Goal: Transaction & Acquisition: Purchase product/service

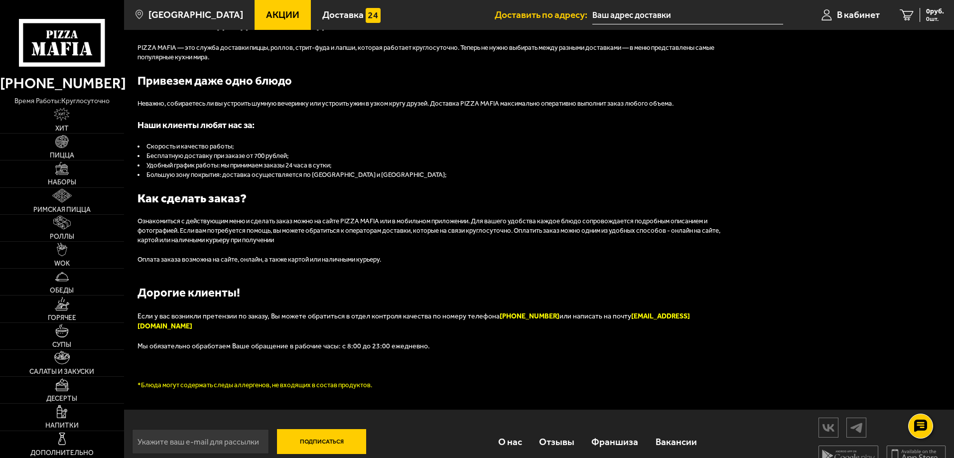
scroll to position [1126, 0]
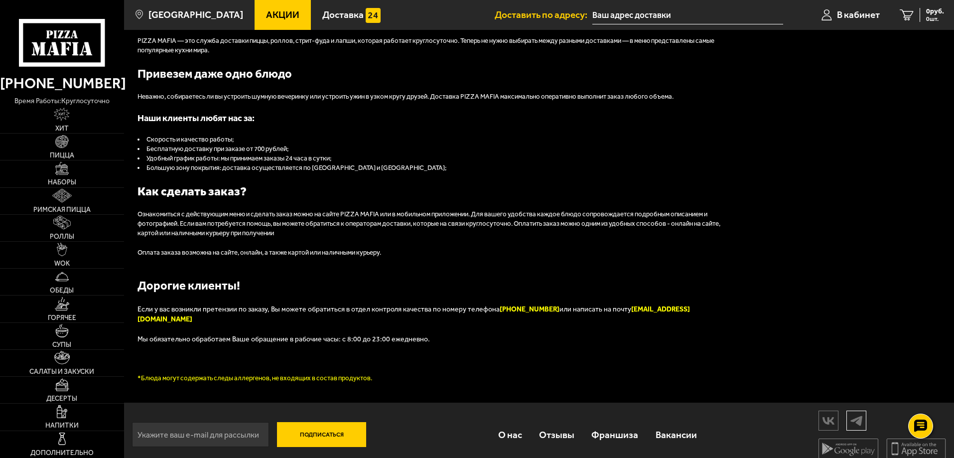
click at [854, 415] on img at bounding box center [856, 420] width 19 height 17
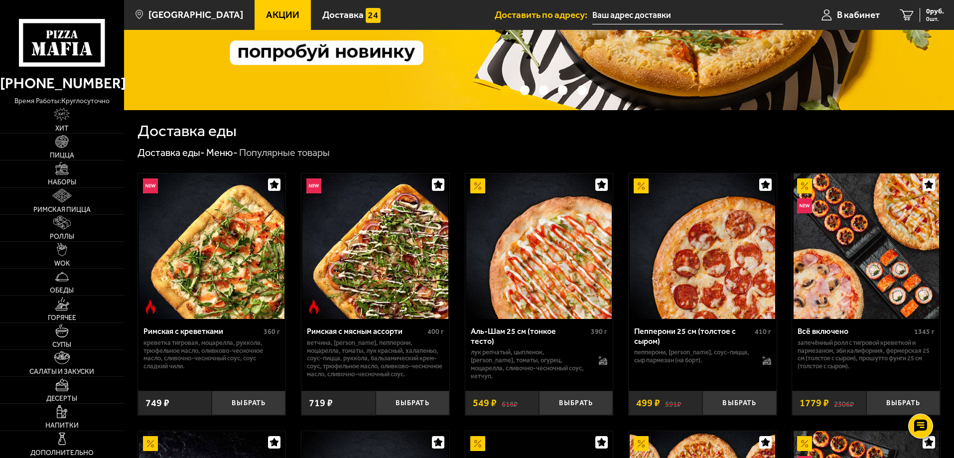
scroll to position [100, 0]
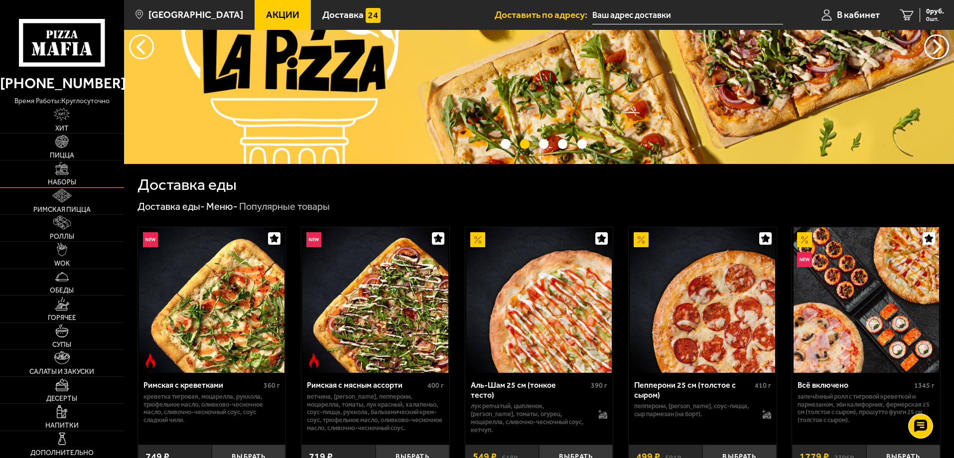
click at [52, 176] on link "Наборы" at bounding box center [62, 173] width 124 height 26
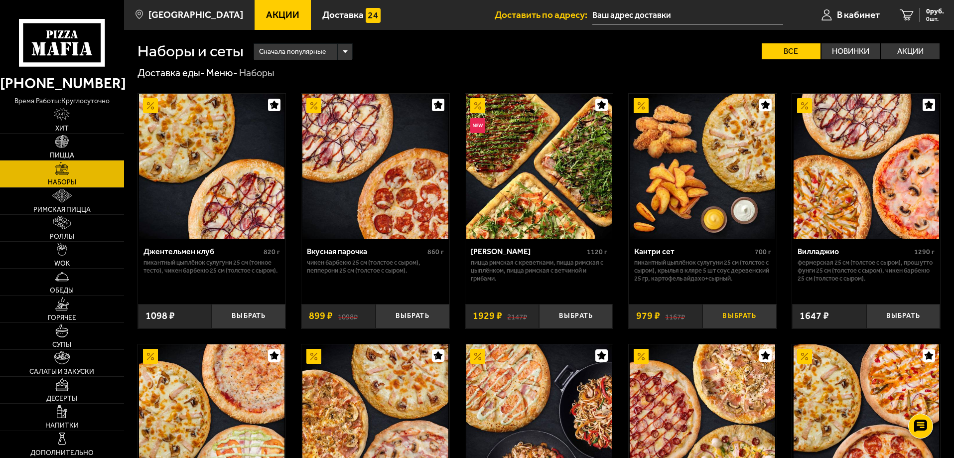
scroll to position [199, 0]
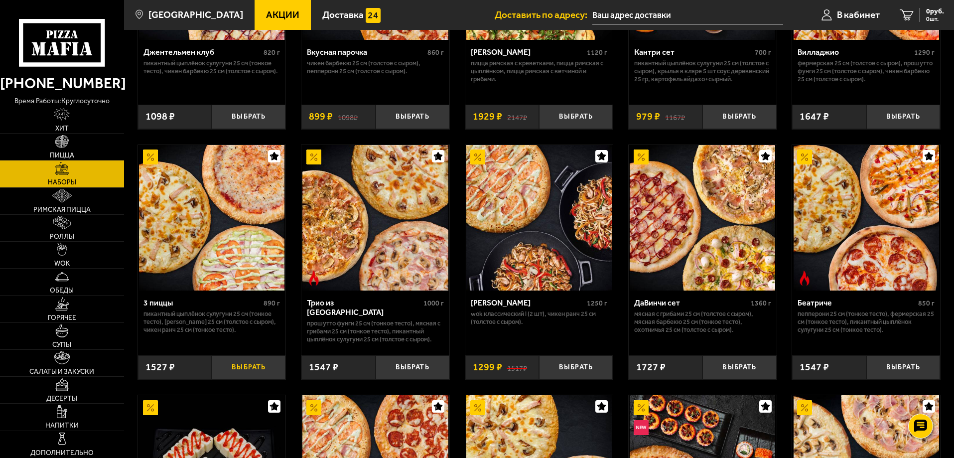
click at [251, 368] on button "Выбрать" at bounding box center [249, 367] width 74 height 24
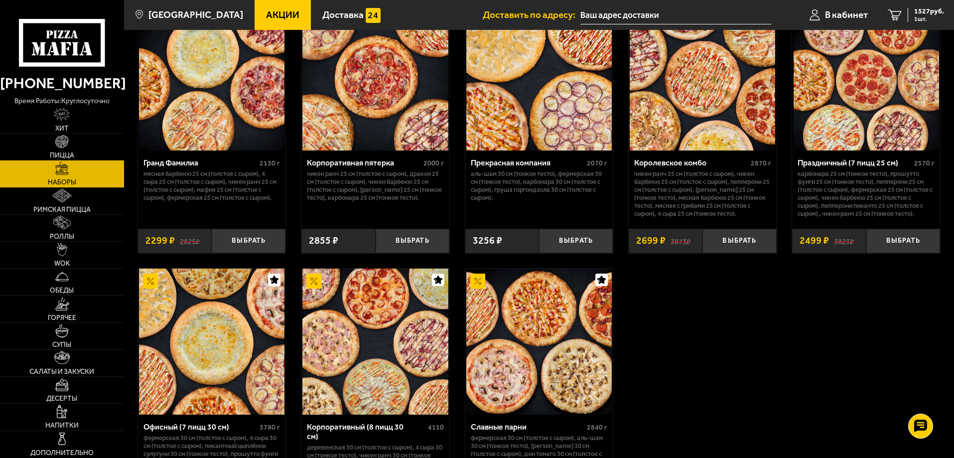
scroll to position [1445, 0]
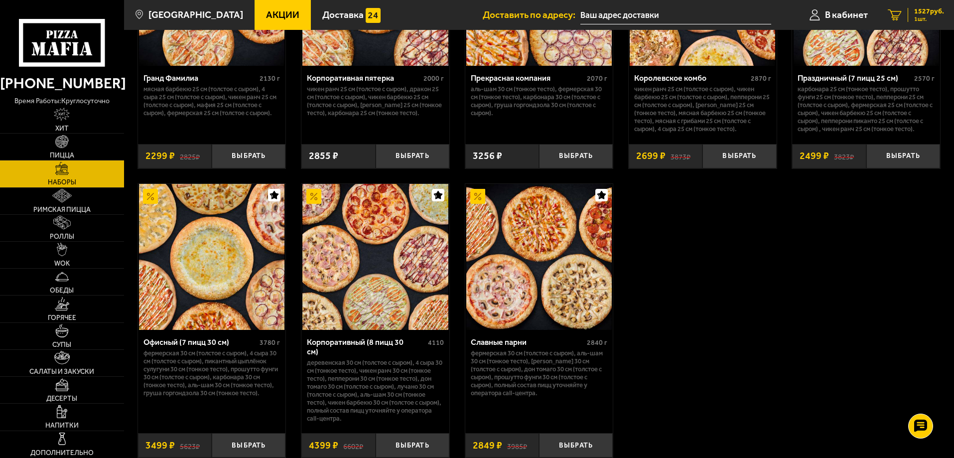
click at [927, 13] on span "1527 руб." at bounding box center [929, 11] width 30 height 7
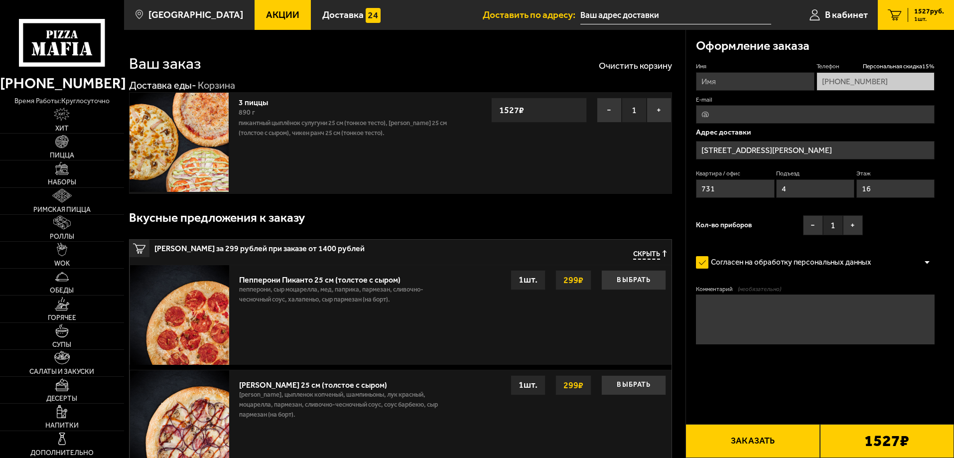
type input "улица Фёдора Котанова, 13к1"
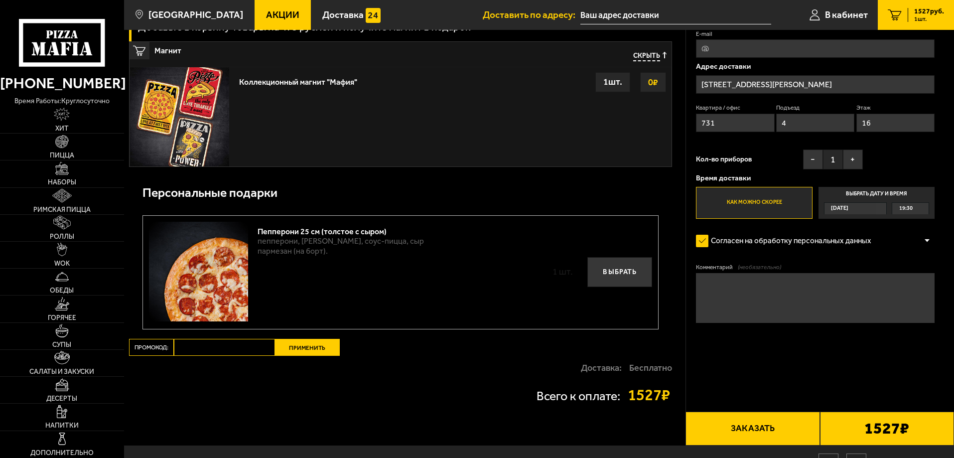
scroll to position [1336, 0]
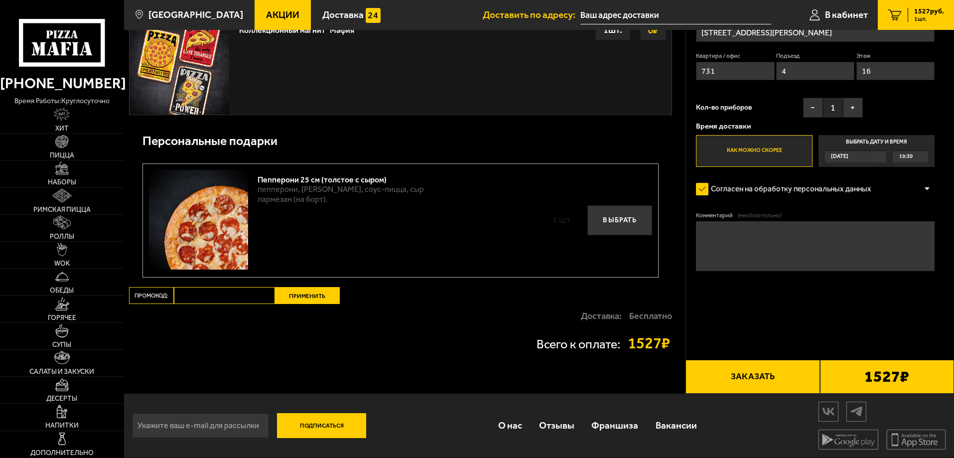
click at [227, 295] on input "Промокод:" at bounding box center [224, 295] width 101 height 17
paste input "mf0358"
type input "mf0358"
click at [296, 297] on button "Применить" at bounding box center [307, 295] width 65 height 17
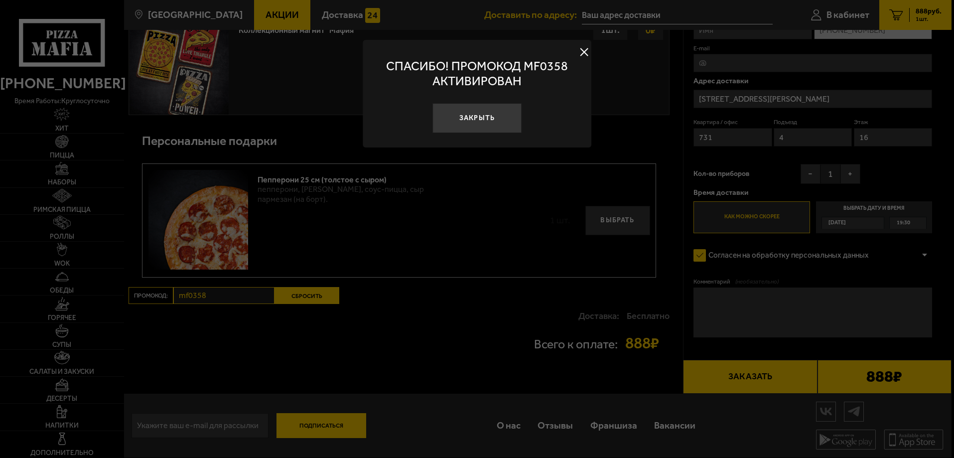
scroll to position [1033, 0]
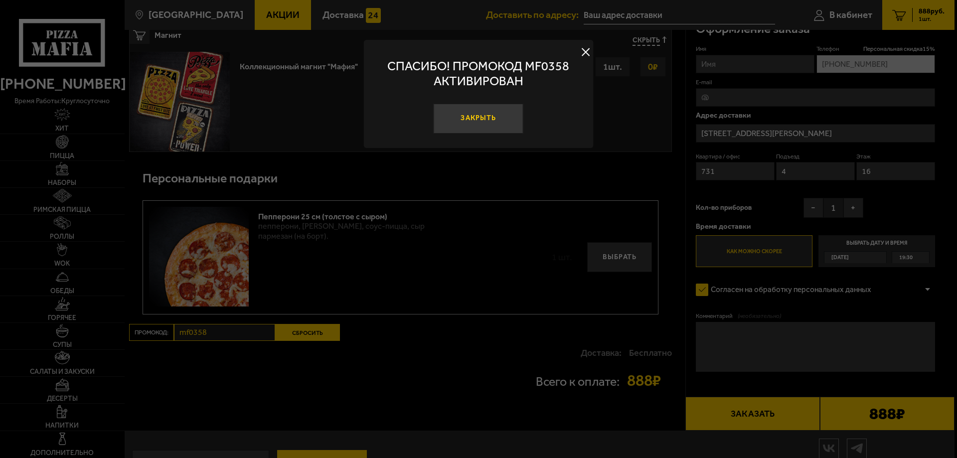
click at [495, 118] on button "Закрыть" at bounding box center [478, 119] width 90 height 30
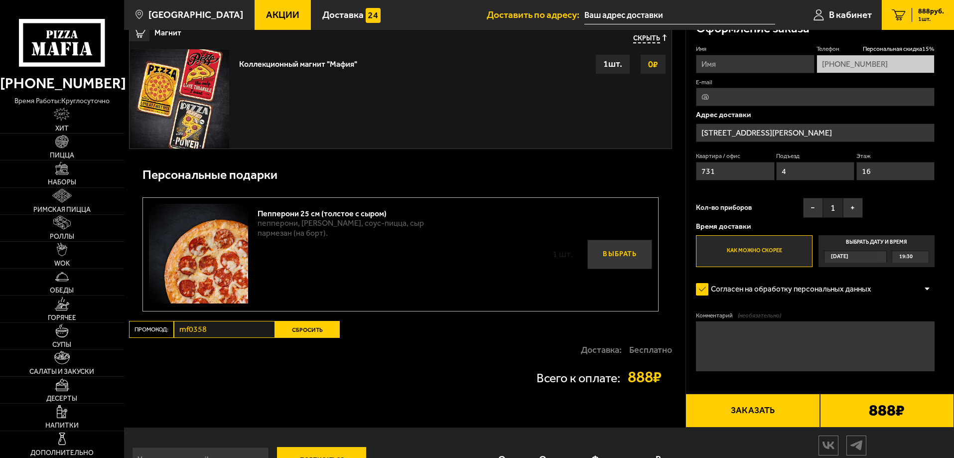
click at [623, 258] on button "Выбрать" at bounding box center [619, 255] width 65 height 30
type input "улица Фёдора Котанова, 13к1, подъезд 4"
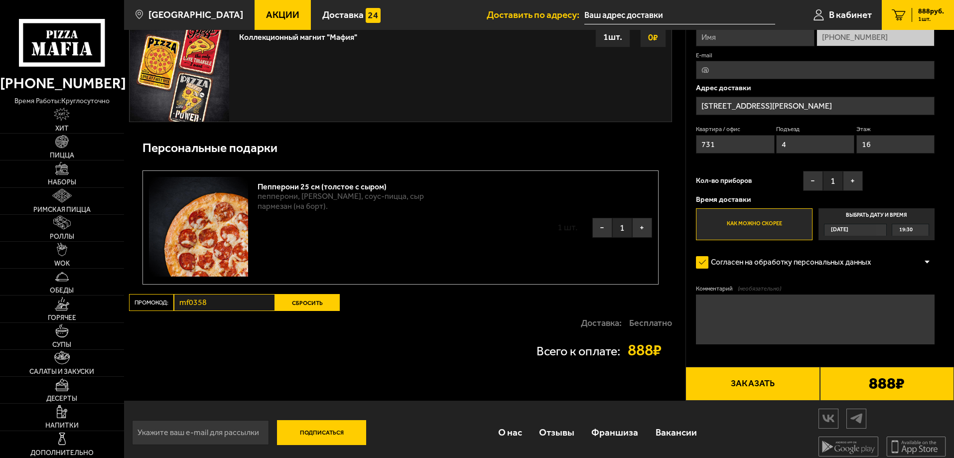
scroll to position [1070, 0]
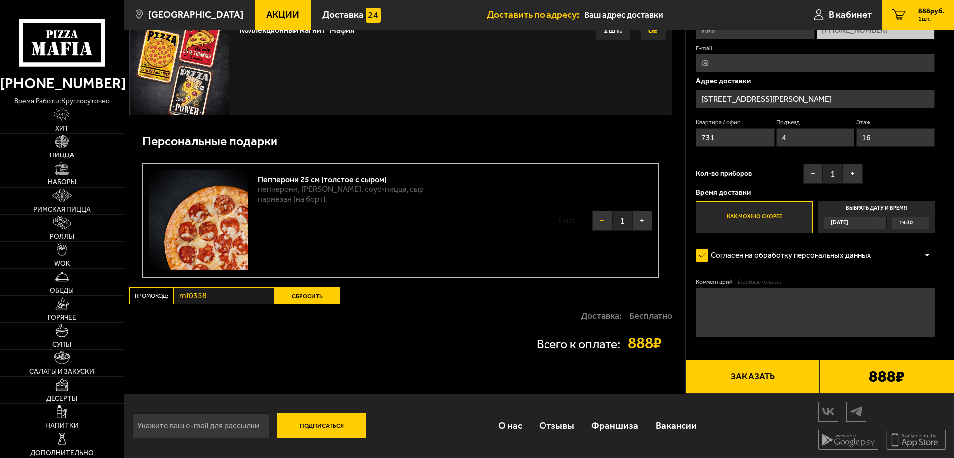
click at [599, 222] on button "−" at bounding box center [602, 221] width 20 height 20
click at [625, 221] on button "Выбрать" at bounding box center [619, 221] width 65 height 30
click at [602, 224] on button "−" at bounding box center [602, 221] width 20 height 20
click at [628, 222] on button "Выбрать" at bounding box center [619, 221] width 65 height 30
click at [599, 219] on button "−" at bounding box center [602, 221] width 20 height 20
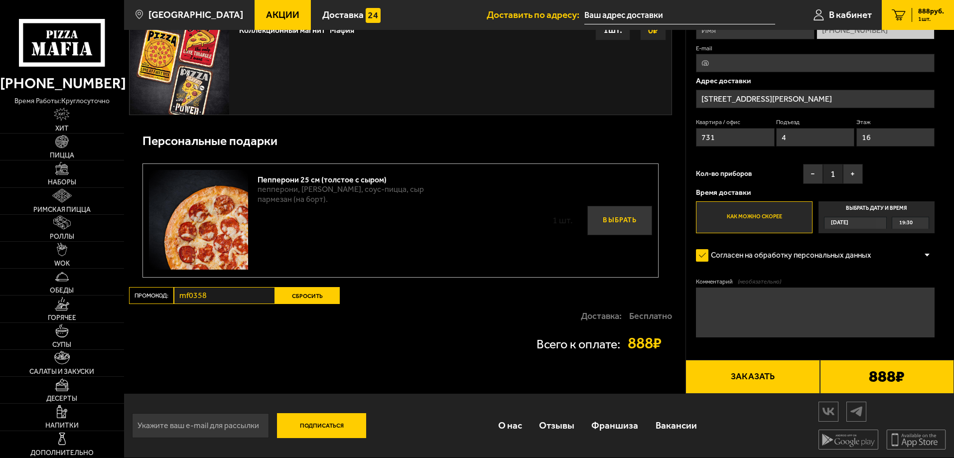
click at [626, 216] on button "Выбрать" at bounding box center [619, 221] width 65 height 30
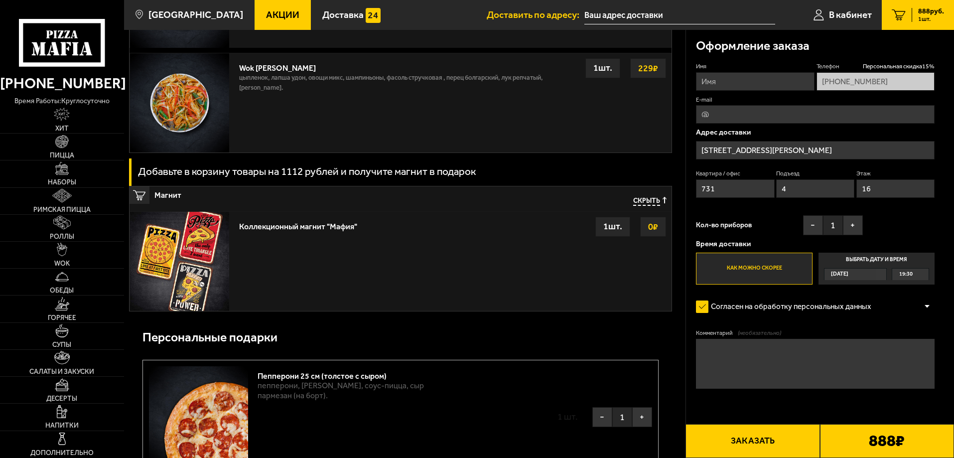
scroll to position [870, 0]
click at [745, 85] on input "Имя" at bounding box center [755, 81] width 118 height 18
type input "Николай"
click at [912, 273] on span "19:30" at bounding box center [905, 274] width 13 height 11
click at [0, 0] on input "Выбрать дату и время Сегодня 19:30" at bounding box center [0, 0] width 0 height 0
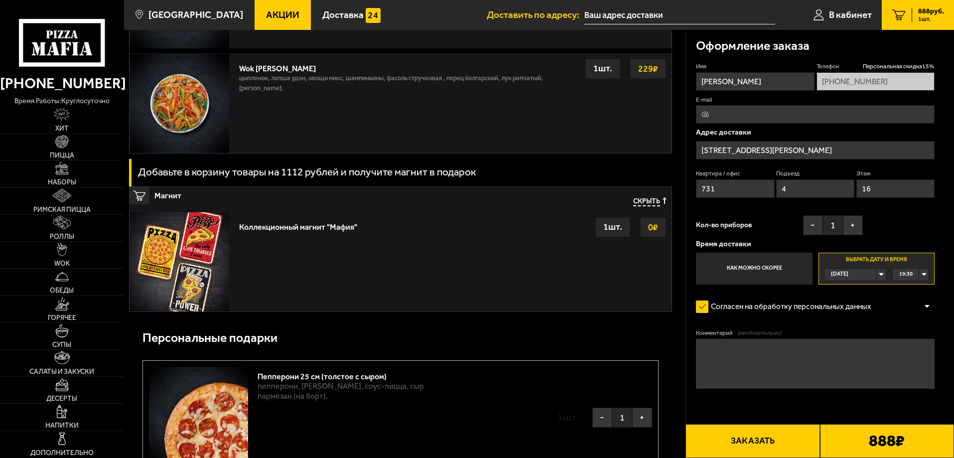
click at [905, 274] on span "19:30" at bounding box center [905, 274] width 13 height 11
click at [911, 337] on span "20:30" at bounding box center [906, 335] width 13 height 11
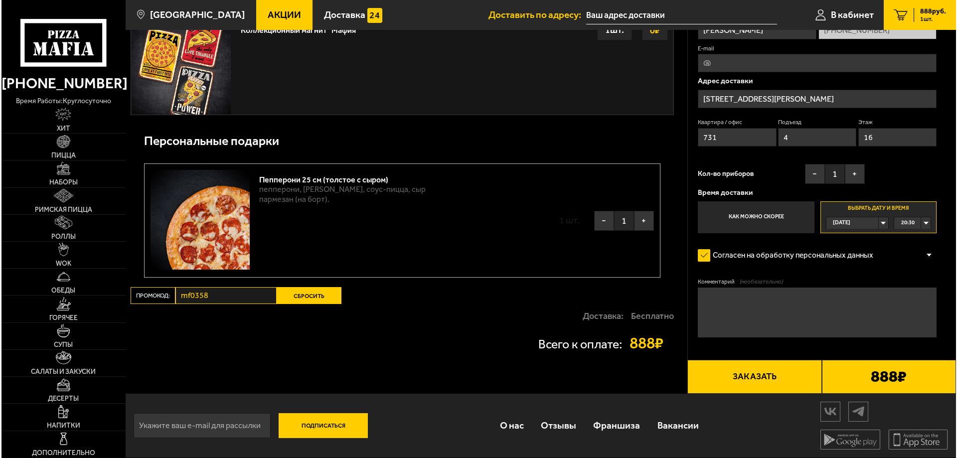
scroll to position [1070, 0]
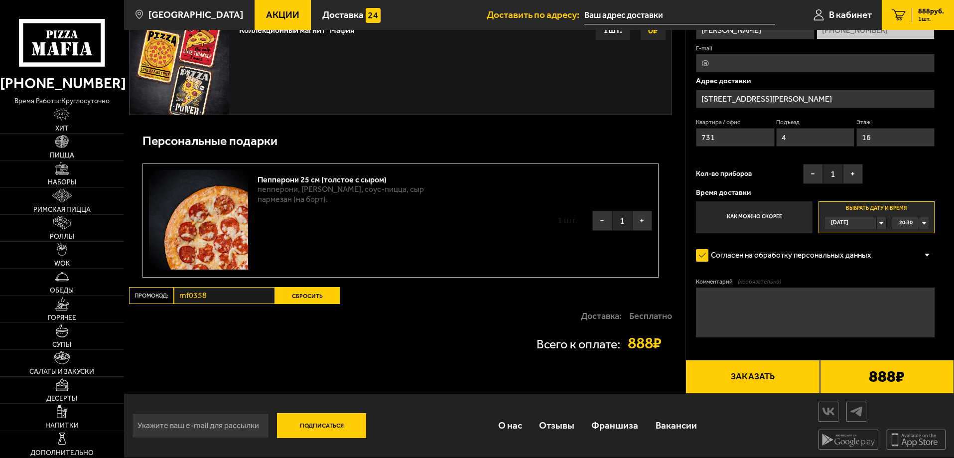
click at [778, 381] on button "Заказать" at bounding box center [752, 377] width 134 height 34
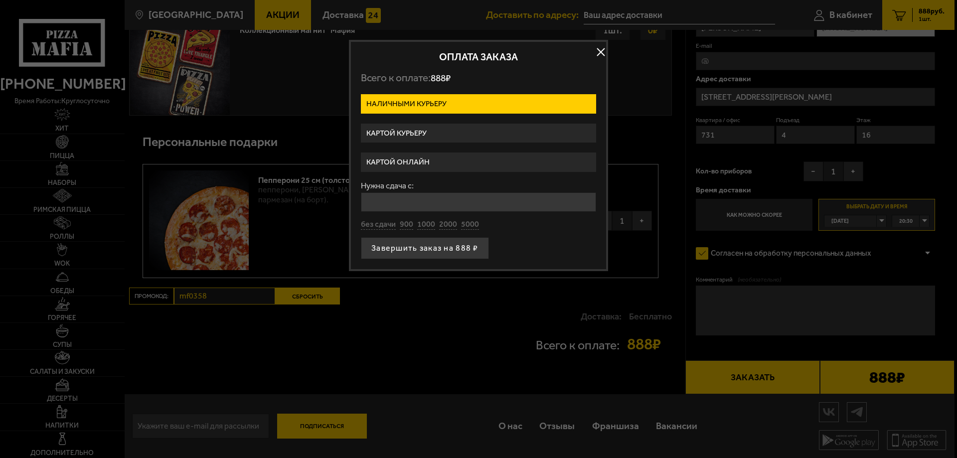
click at [430, 166] on label "Картой онлайн" at bounding box center [478, 161] width 235 height 19
click at [0, 0] on input "Картой онлайн" at bounding box center [0, 0] width 0 height 0
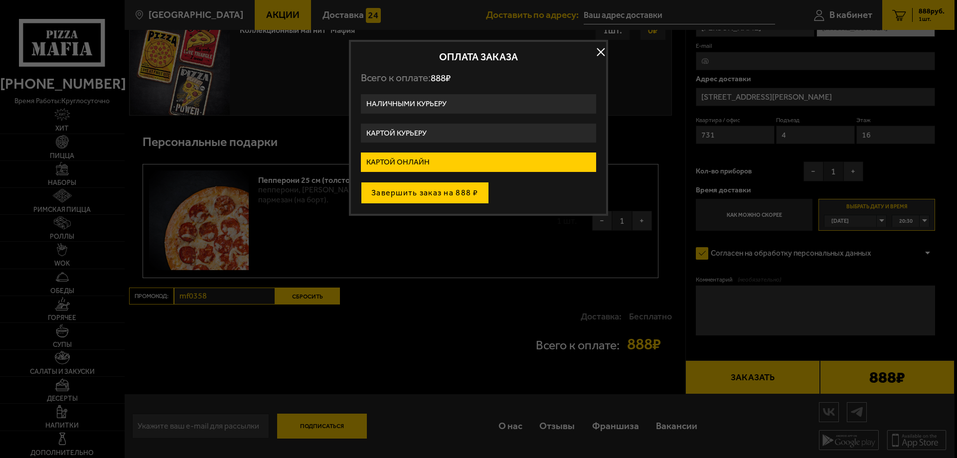
click at [434, 197] on button "Завершить заказ на 888 ₽" at bounding box center [425, 193] width 128 height 22
